Goal: Navigation & Orientation: Find specific page/section

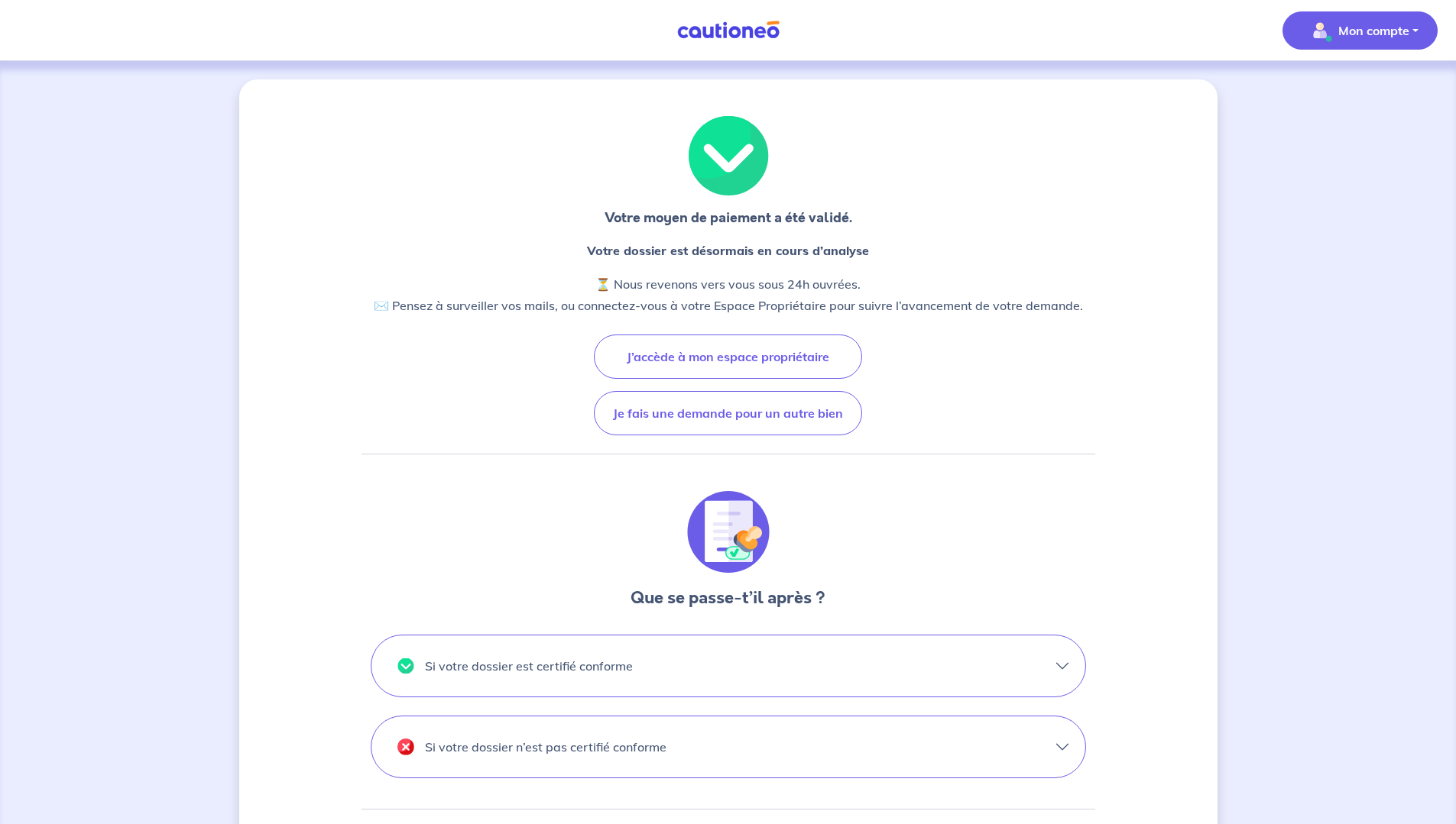
click at [1349, 29] on p "Mon compte" at bounding box center [1373, 30] width 71 height 18
click at [743, 39] on img at bounding box center [728, 30] width 114 height 19
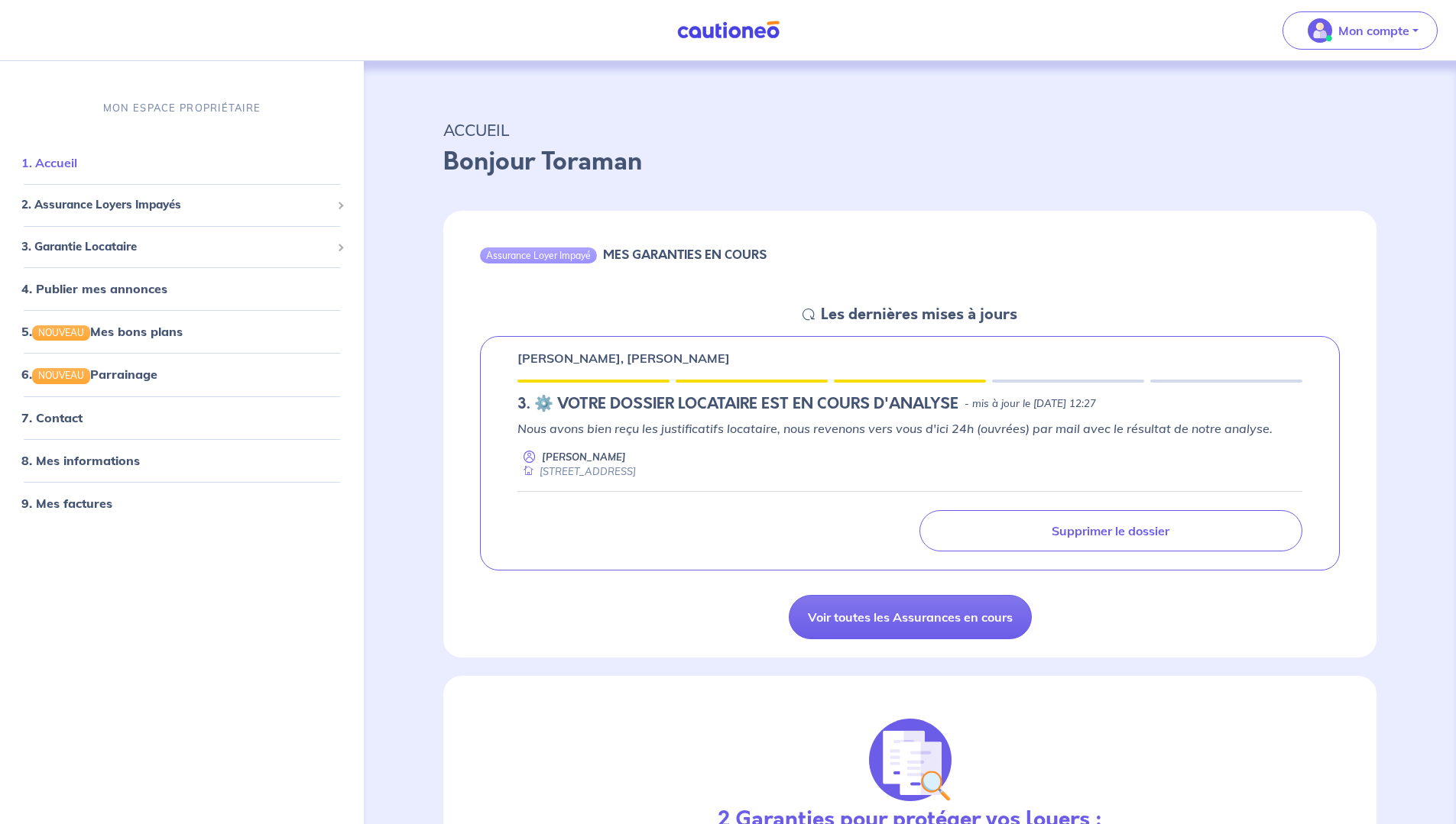
click at [57, 165] on link "1. Accueil" at bounding box center [49, 163] width 55 height 15
